Goal: Task Accomplishment & Management: Complete application form

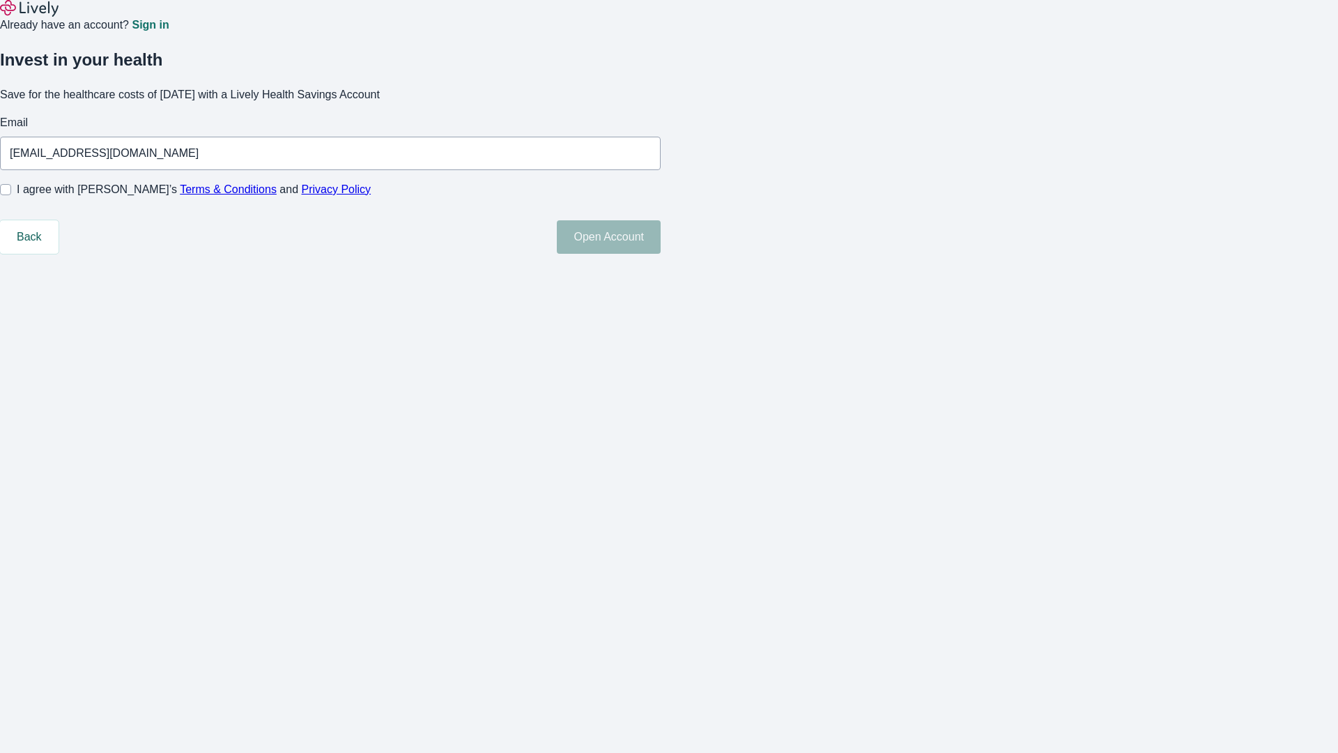
click at [11, 195] on input "I agree with Lively’s Terms & Conditions and Privacy Policy" at bounding box center [5, 189] width 11 height 11
checkbox input "true"
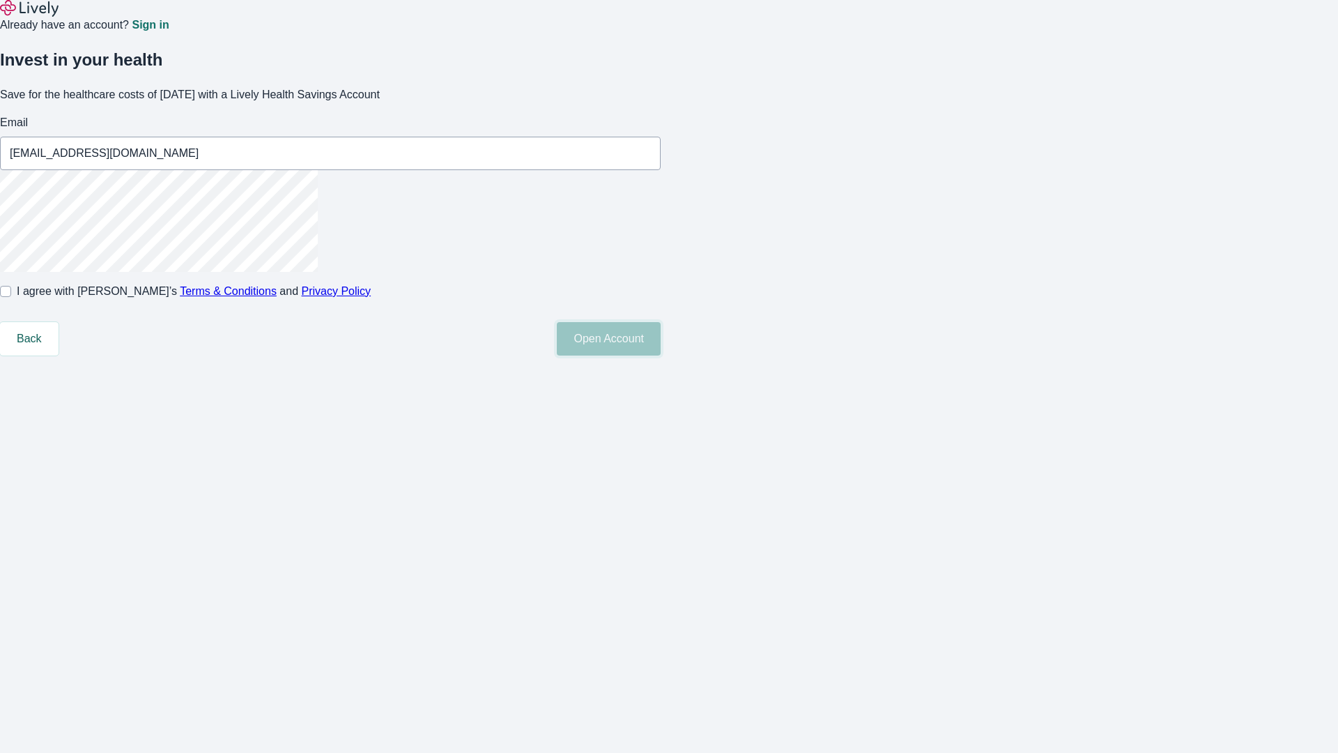
click at [661, 355] on button "Open Account" at bounding box center [609, 338] width 104 height 33
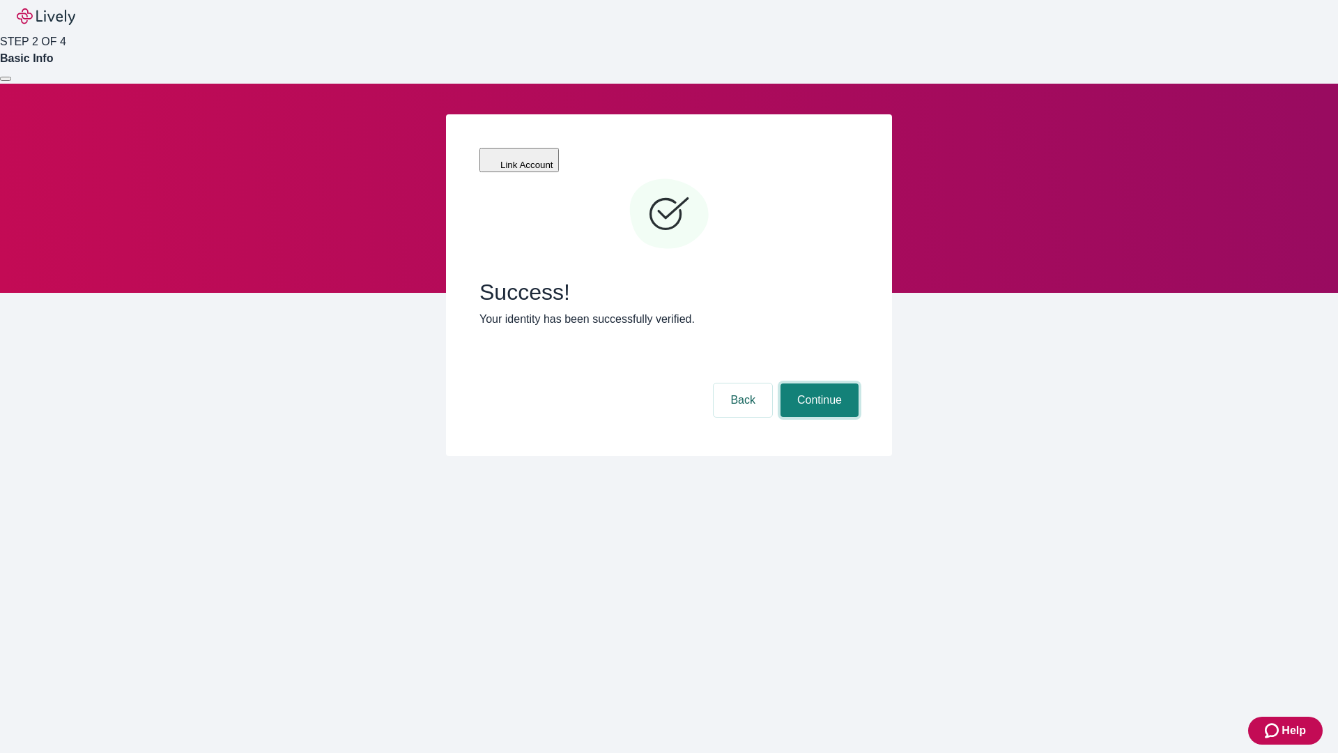
click at [817, 383] on button "Continue" at bounding box center [819, 399] width 78 height 33
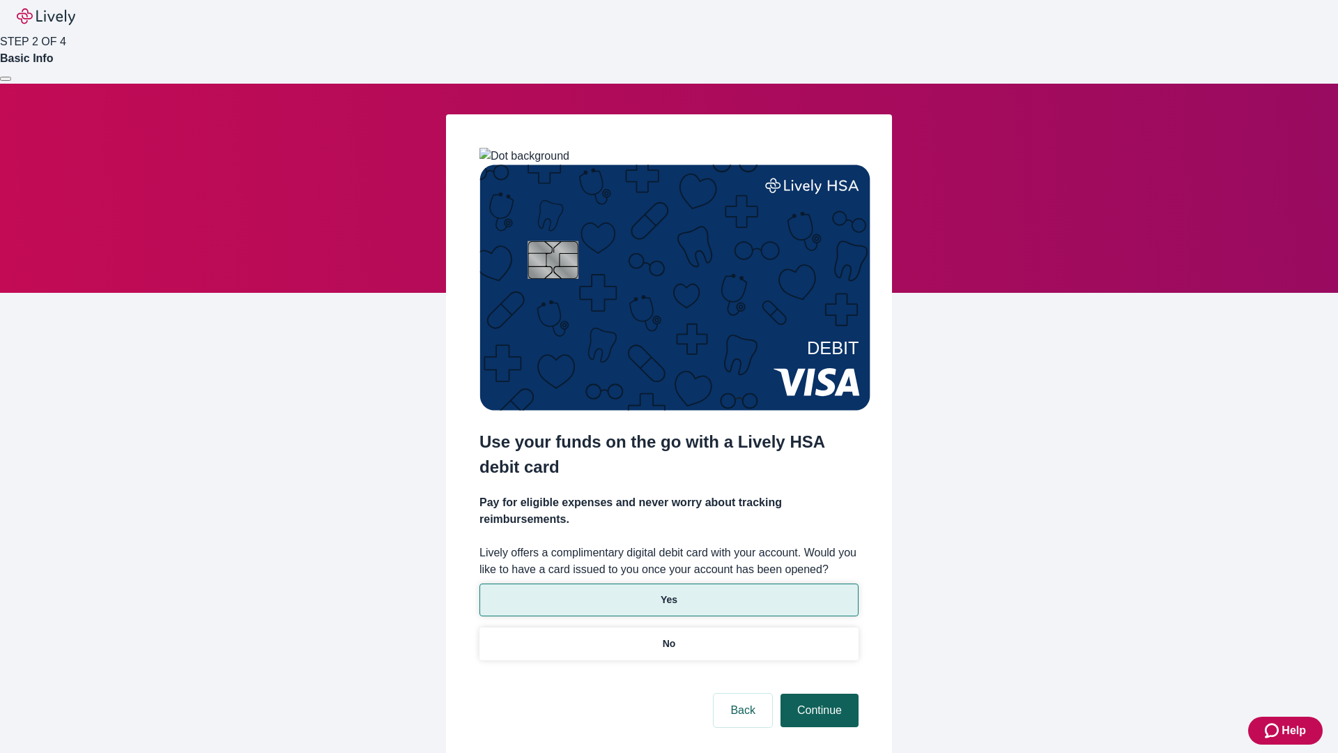
click at [668, 636] on p "No" at bounding box center [669, 643] width 13 height 15
click at [817, 693] on button "Continue" at bounding box center [819, 709] width 78 height 33
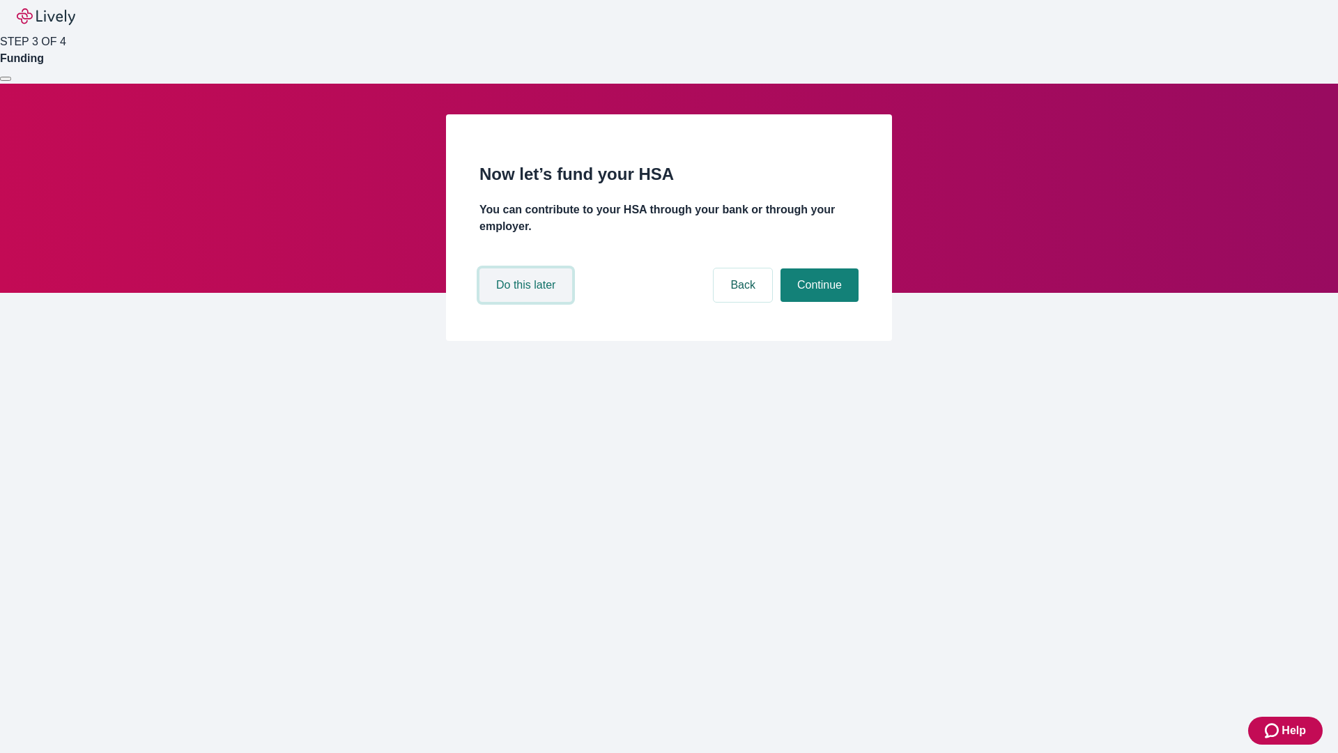
click at [527, 302] on button "Do this later" at bounding box center [525, 284] width 93 height 33
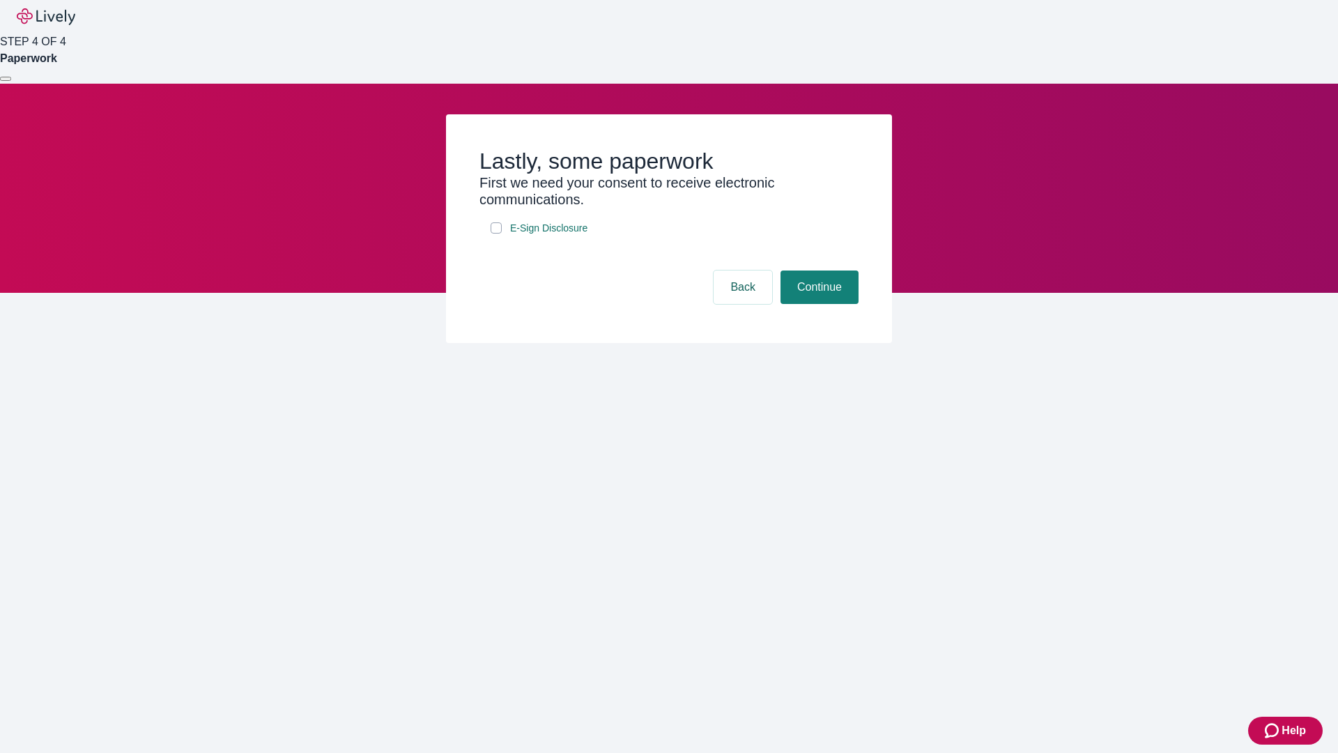
click at [496, 233] on input "E-Sign Disclosure" at bounding box center [496, 227] width 11 height 11
checkbox input "true"
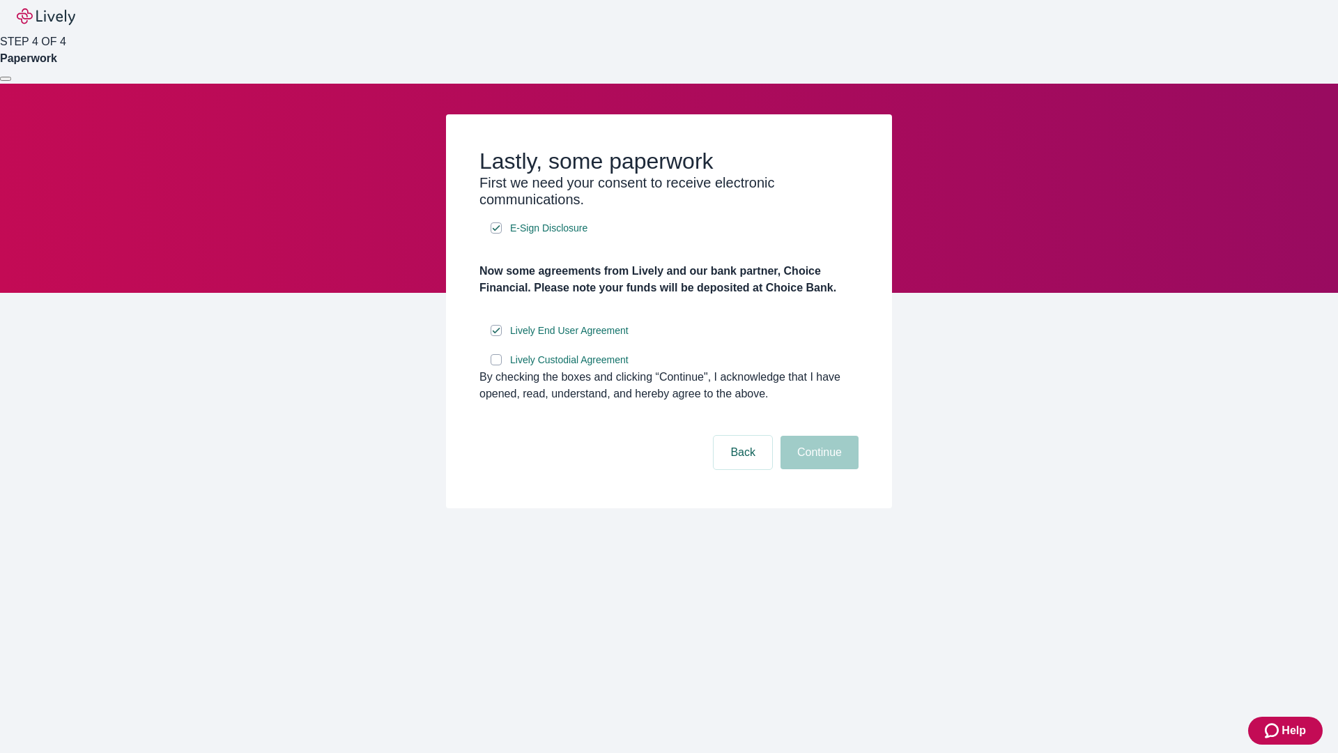
click at [496, 365] on input "Lively Custodial Agreement" at bounding box center [496, 359] width 11 height 11
checkbox input "true"
click at [817, 469] on button "Continue" at bounding box center [819, 452] width 78 height 33
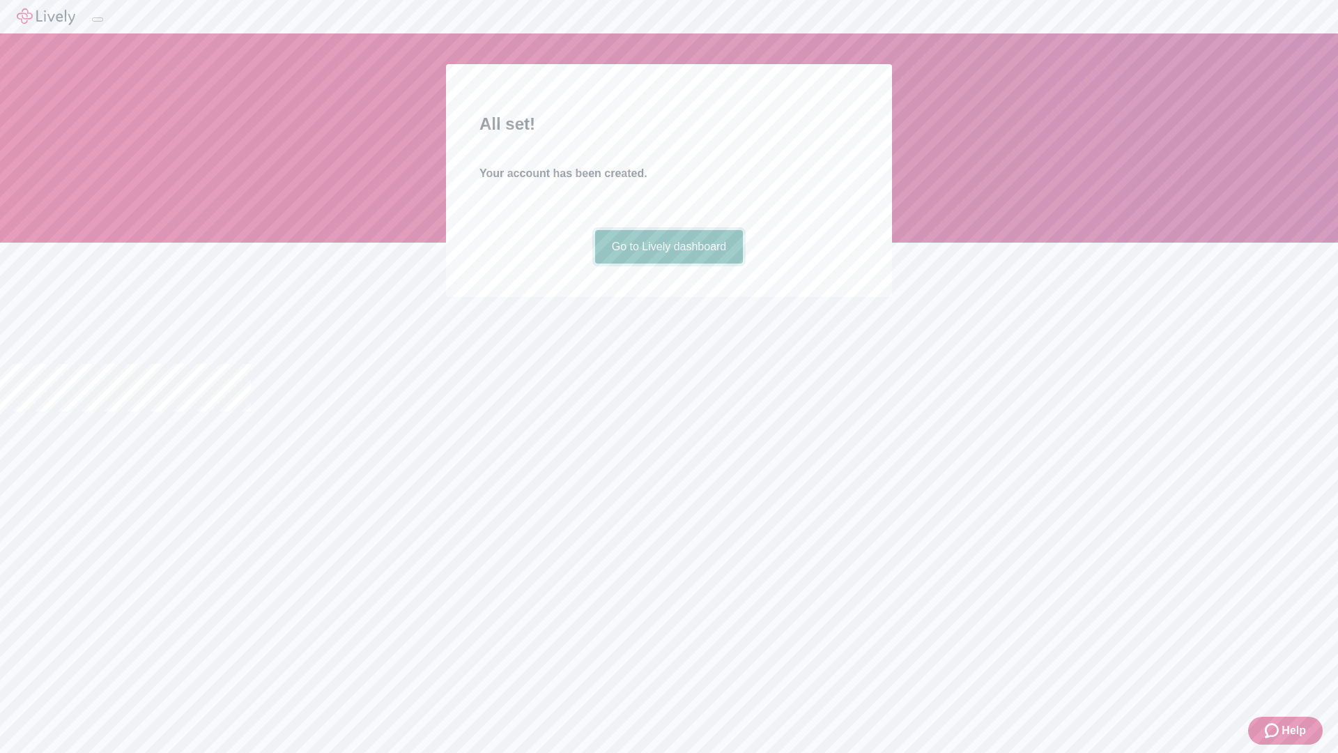
click at [668, 263] on link "Go to Lively dashboard" at bounding box center [669, 246] width 148 height 33
